Goal: Navigation & Orientation: Understand site structure

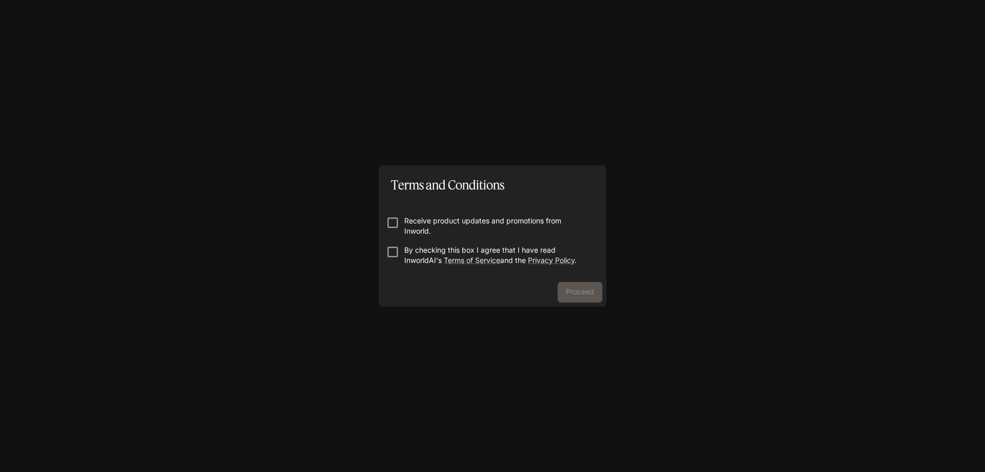
click at [462, 224] on p "Receive product updates and promotions from Inworld." at bounding box center [496, 226] width 185 height 21
click at [435, 249] on p "By checking this box I agree that I have read InworldAI's Terms of Service and …" at bounding box center [496, 255] width 185 height 21
click at [577, 274] on div "Receive product updates and promotions from Inworld. By checking this box I agr…" at bounding box center [493, 237] width 228 height 87
click at [579, 295] on button "Proceed" at bounding box center [580, 292] width 45 height 21
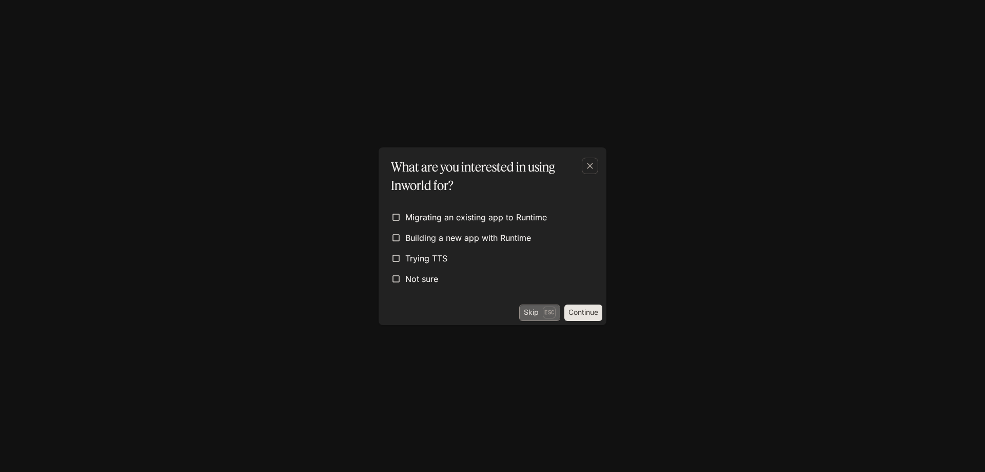
click at [541, 313] on button "Skip Esc" at bounding box center [539, 312] width 41 height 16
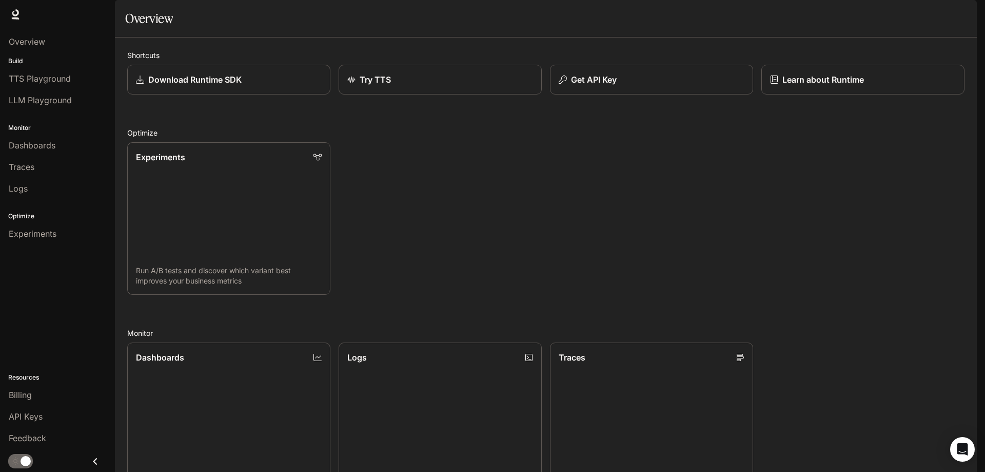
scroll to position [103, 0]
click at [235, 342] on link "Dashboards View and analyze your workspace metrics" at bounding box center [228, 419] width 205 height 154
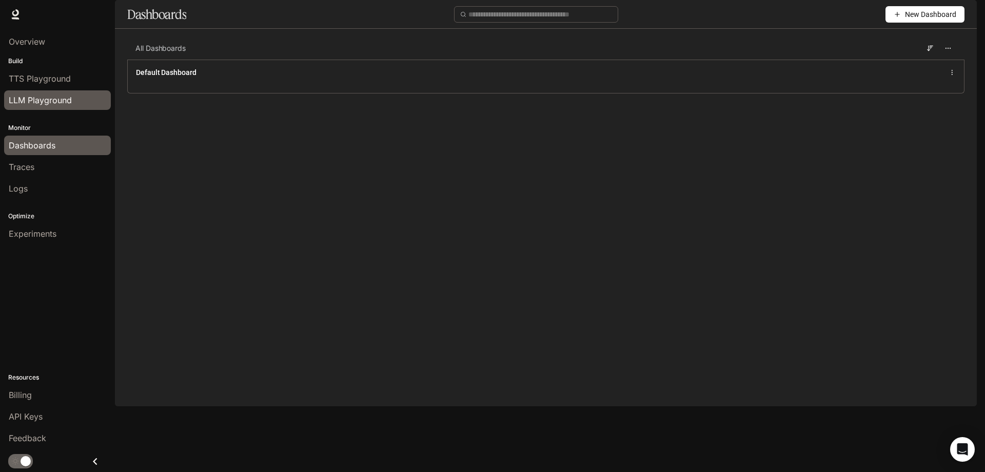
click at [76, 94] on div "LLM Playground" at bounding box center [58, 100] width 98 height 12
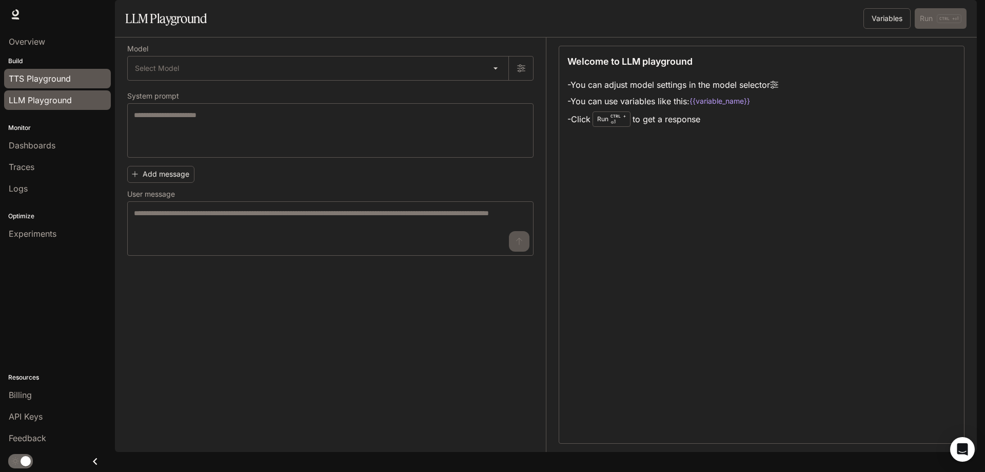
click at [76, 79] on div "TTS Playground" at bounding box center [58, 78] width 98 height 12
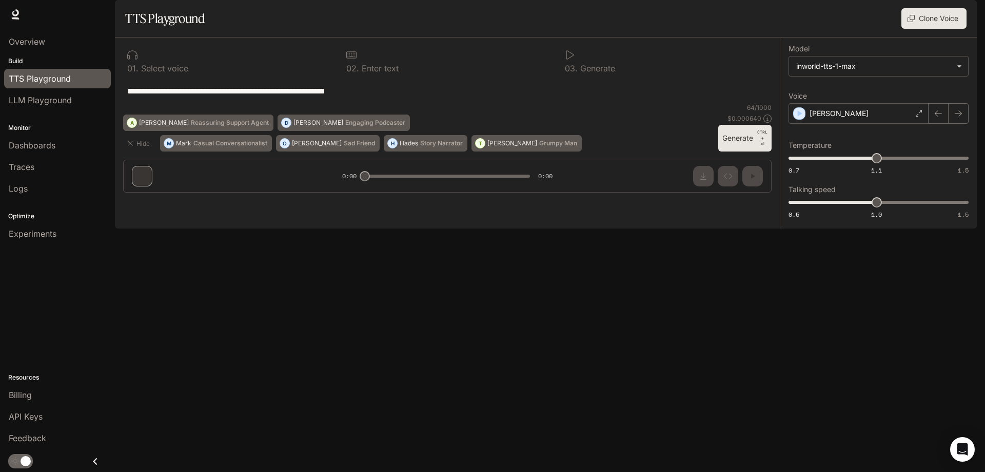
click at [63, 115] on div "Monitor Dashboards Traces Logs" at bounding box center [57, 157] width 115 height 88
click at [56, 107] on link "LLM Playground" at bounding box center [57, 100] width 107 height 20
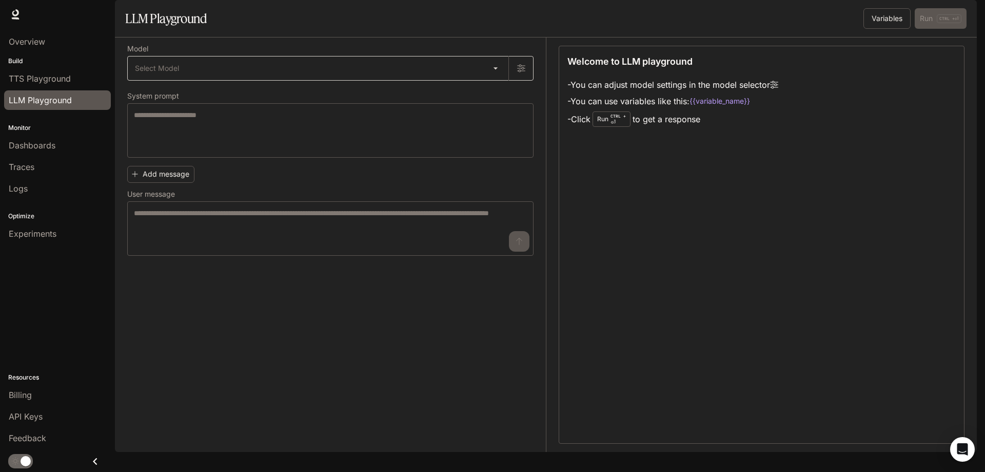
click at [164, 97] on body "Skip to main content Runtime Runtime Documentation Documentation Portal Overvie…" at bounding box center [492, 236] width 985 height 472
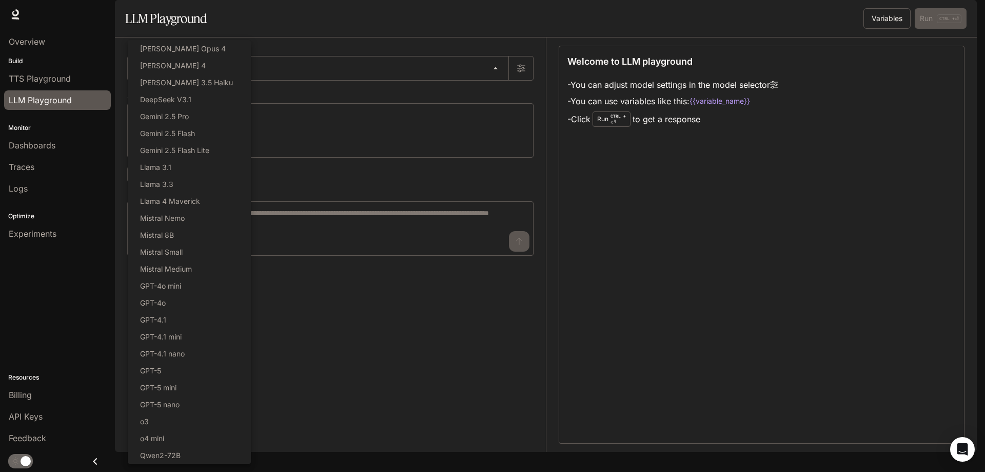
click at [369, 360] on div at bounding box center [492, 236] width 985 height 472
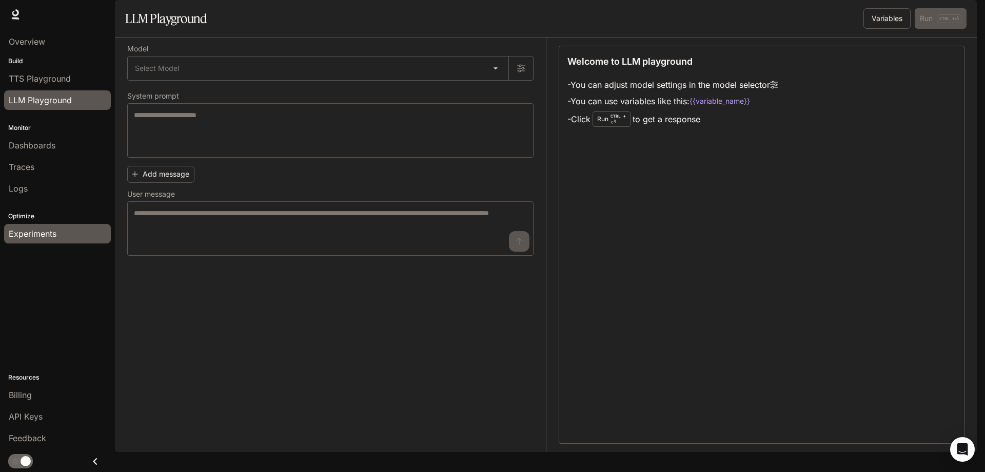
click at [34, 229] on span "Experiments" at bounding box center [33, 233] width 48 height 12
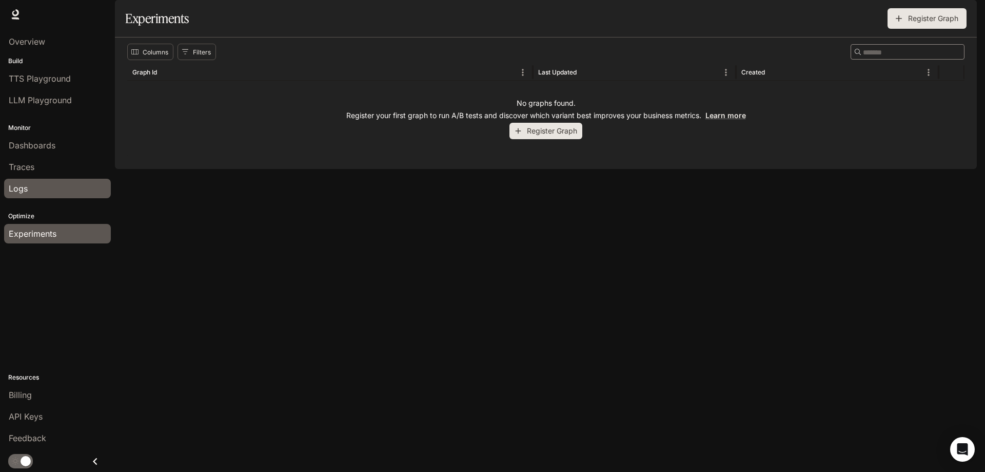
click at [87, 180] on link "Logs" at bounding box center [57, 189] width 107 height 20
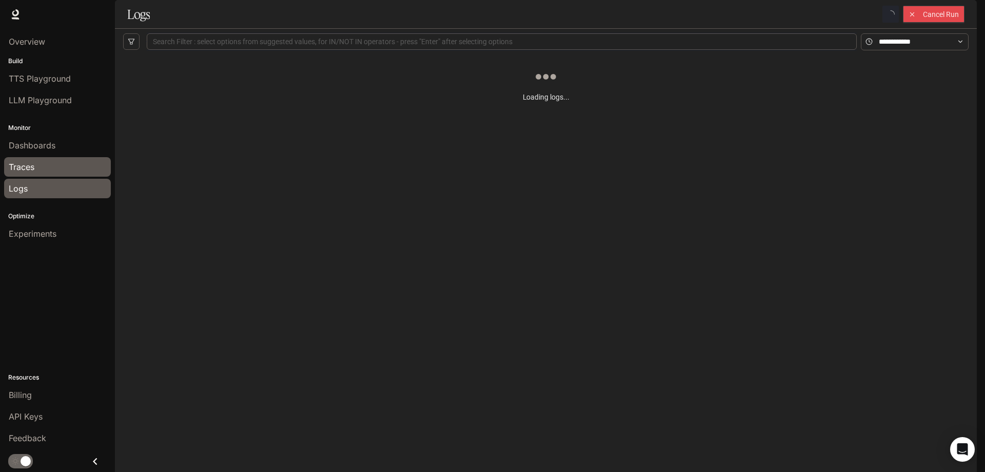
click at [82, 164] on div "Traces" at bounding box center [58, 167] width 98 height 12
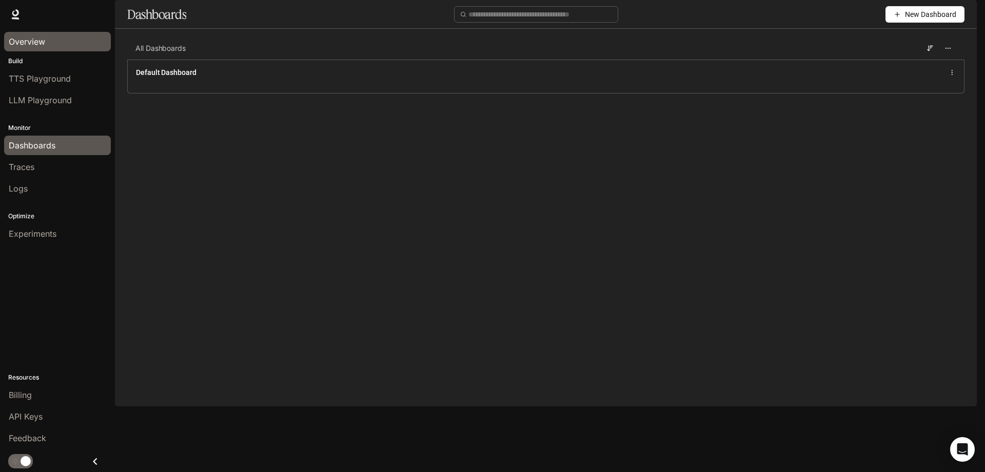
click at [58, 36] on div "Overview" at bounding box center [58, 41] width 98 height 12
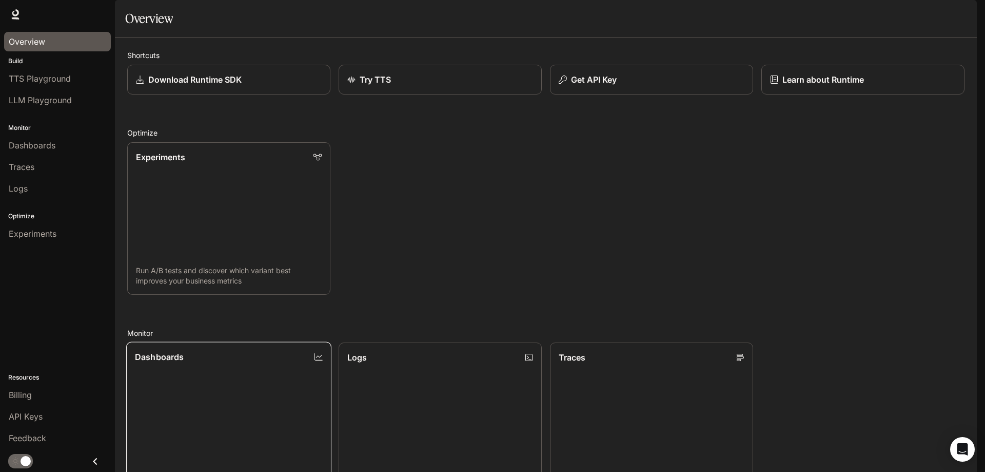
scroll to position [269, 0]
